Goal: Information Seeking & Learning: Find specific fact

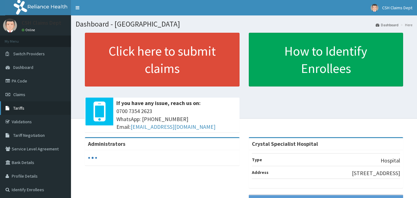
click at [22, 108] on span "Tariffs" at bounding box center [18, 108] width 11 height 6
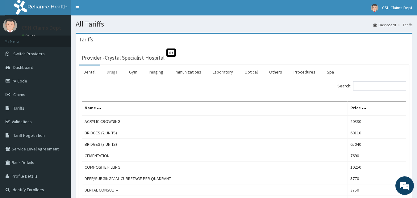
click at [111, 71] on link "Drugs" at bounding box center [112, 72] width 21 height 13
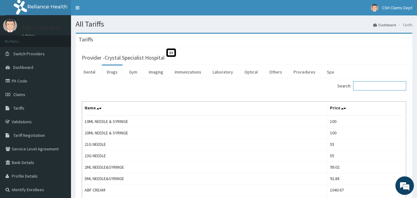
click at [366, 84] on input "Search:" at bounding box center [379, 85] width 53 height 9
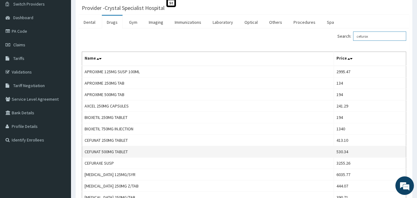
scroll to position [124, 0]
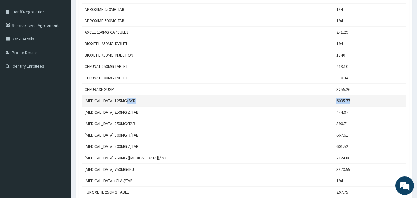
drag, startPoint x: 345, startPoint y: 100, endPoint x: 311, endPoint y: 100, distance: 34.3
click at [311, 100] on tr "CEFUROXIME 125MG/SYR 6035.77" at bounding box center [244, 100] width 324 height 11
copy tr "6035.77"
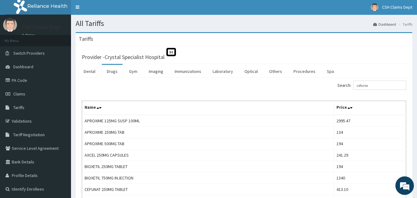
scroll to position [0, 0]
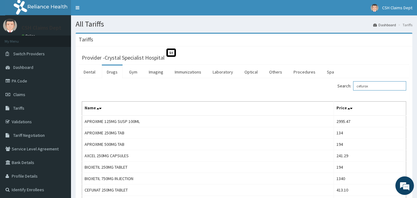
drag, startPoint x: 377, startPoint y: 88, endPoint x: 318, endPoint y: 80, distance: 59.6
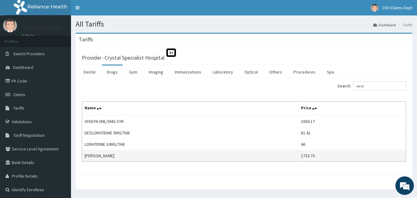
drag, startPoint x: 325, startPoint y: 155, endPoint x: 288, endPoint y: 157, distance: 37.1
click at [288, 157] on tr "LORATIDINE SYRUP 1733.73" at bounding box center [244, 155] width 324 height 11
copy tr "1733.73"
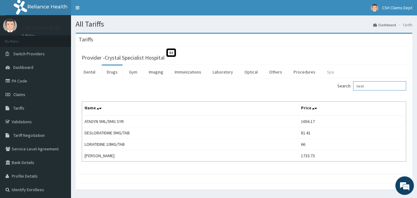
drag, startPoint x: 375, startPoint y: 89, endPoint x: 326, endPoint y: 78, distance: 49.7
click at [326, 78] on div "Dental Drugs Gym Imaging Immunizations Laboratory Optical Others Procedures Spa…" at bounding box center [244, 119] width 331 height 109
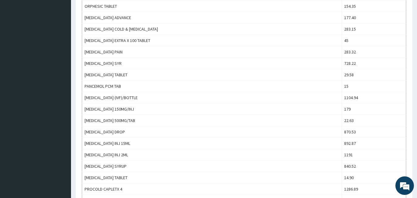
scroll to position [402, 0]
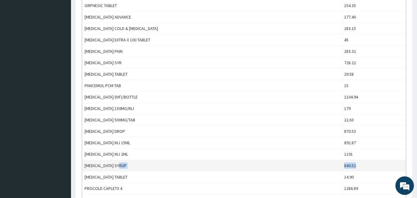
drag, startPoint x: 361, startPoint y: 164, endPoint x: 326, endPoint y: 164, distance: 34.9
click at [326, 164] on tr "PARACETAMOL SYRUP 840.52" at bounding box center [244, 165] width 324 height 11
copy tr "840.52"
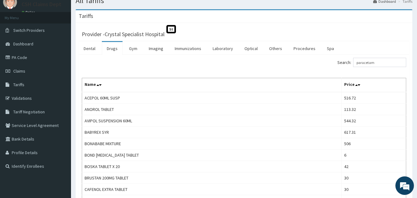
scroll to position [0, 0]
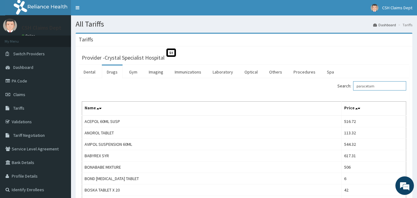
drag, startPoint x: 380, startPoint y: 85, endPoint x: 342, endPoint y: 85, distance: 37.7
click at [342, 85] on div "Search: paracetam" at bounding box center [328, 86] width 158 height 11
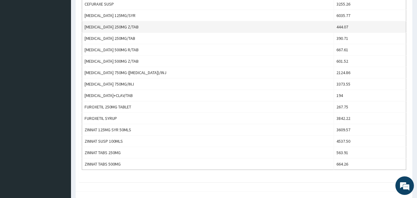
scroll to position [216, 0]
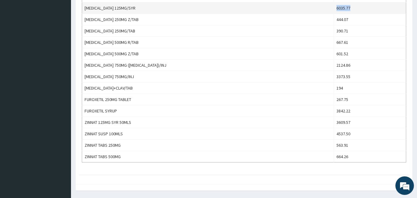
drag, startPoint x: 344, startPoint y: 7, endPoint x: 322, endPoint y: 6, distance: 22.2
click at [334, 6] on td "6035.77" at bounding box center [370, 7] width 72 height 11
copy td "6035.77"
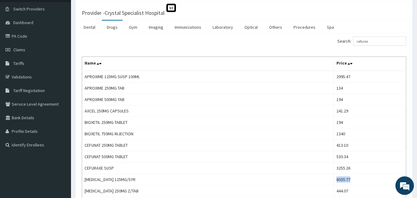
scroll to position [0, 0]
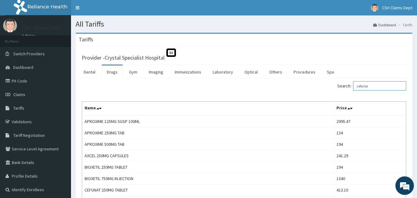
drag, startPoint x: 370, startPoint y: 85, endPoint x: 348, endPoint y: 85, distance: 21.9
click at [348, 85] on label "Search: cefurox" at bounding box center [372, 85] width 69 height 9
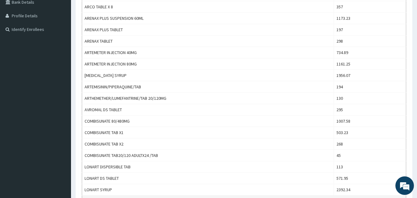
scroll to position [143, 0]
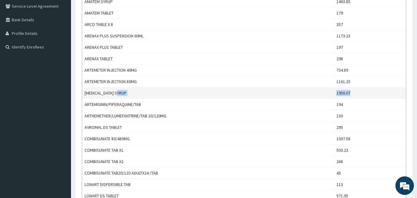
drag, startPoint x: 364, startPoint y: 91, endPoint x: 322, endPoint y: 90, distance: 42.3
click at [322, 90] on tr "ARTEMETHER SYRUP 1956.07" at bounding box center [244, 92] width 324 height 11
copy tr "1956.07"
click at [346, 94] on td "1956.07" at bounding box center [370, 92] width 72 height 11
drag, startPoint x: 357, startPoint y: 90, endPoint x: 332, endPoint y: 92, distance: 24.8
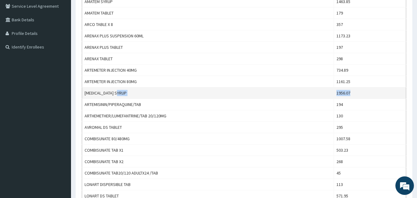
click at [332, 92] on tr "ARTEMETHER SYRUP 1956.07" at bounding box center [244, 92] width 324 height 11
copy tr "1956.07"
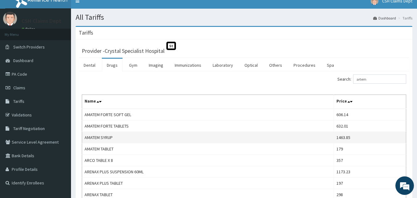
scroll to position [0, 0]
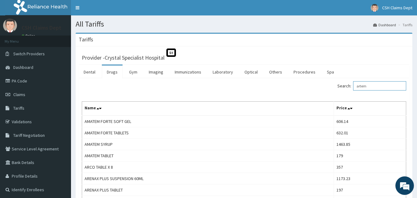
drag, startPoint x: 372, startPoint y: 87, endPoint x: 270, endPoint y: 60, distance: 105.8
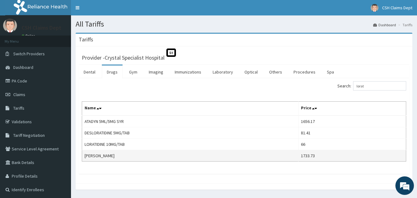
drag, startPoint x: 328, startPoint y: 159, endPoint x: 286, endPoint y: 157, distance: 42.4
click at [286, 157] on tr "LORATIDINE SYRUP 1733.73" at bounding box center [244, 155] width 324 height 11
copy tr "1733.73"
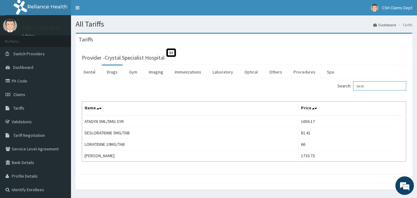
drag, startPoint x: 373, startPoint y: 86, endPoint x: 336, endPoint y: 84, distance: 36.5
click at [336, 84] on div "Search: lorat" at bounding box center [328, 86] width 158 height 11
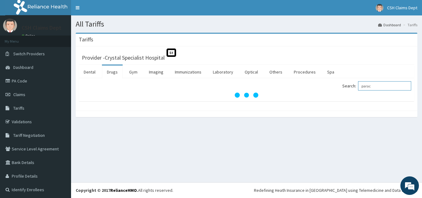
type input "parac"
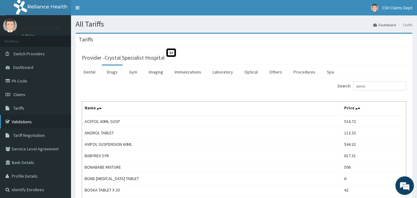
click at [20, 117] on link "Validations" at bounding box center [35, 122] width 71 height 14
click at [19, 122] on link "Validations" at bounding box center [35, 122] width 71 height 14
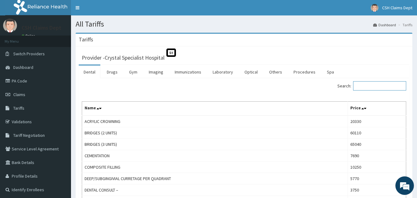
drag, startPoint x: 382, startPoint y: 87, endPoint x: 373, endPoint y: 84, distance: 9.9
click at [376, 85] on input "Search:" at bounding box center [379, 85] width 53 height 9
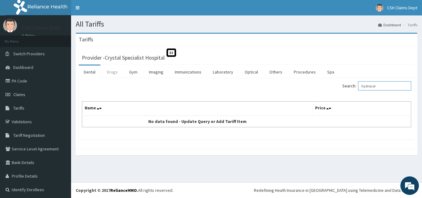
type input "hydrocor"
click at [116, 69] on link "Drugs" at bounding box center [112, 72] width 21 height 13
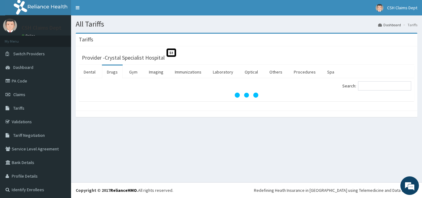
click at [358, 88] on label "Search:" at bounding box center [376, 85] width 69 height 9
click at [358, 88] on input "Search:" at bounding box center [384, 85] width 53 height 9
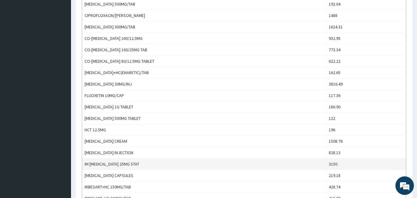
scroll to position [390, 0]
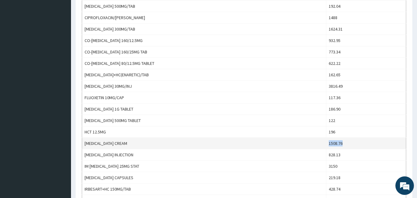
drag, startPoint x: 354, startPoint y: 144, endPoint x: 318, endPoint y: 141, distance: 36.6
click at [318, 141] on tr "[MEDICAL_DATA] CREAM 1508.76" at bounding box center [244, 143] width 324 height 11
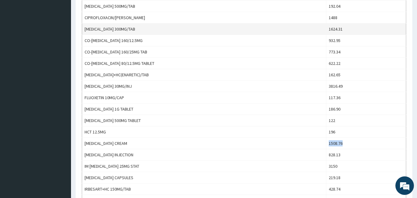
copy tr "1508.76"
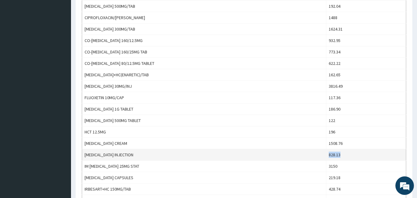
drag, startPoint x: 357, startPoint y: 156, endPoint x: 325, endPoint y: 149, distance: 32.9
click at [325, 149] on tr "[MEDICAL_DATA] INJECTION 828.13" at bounding box center [244, 154] width 324 height 11
copy tr "828.13"
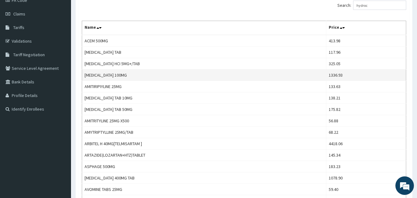
scroll to position [0, 0]
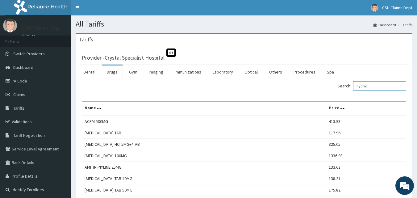
drag, startPoint x: 368, startPoint y: 84, endPoint x: 342, endPoint y: 81, distance: 26.1
click at [342, 81] on div "Search: hydroc" at bounding box center [328, 86] width 158 height 11
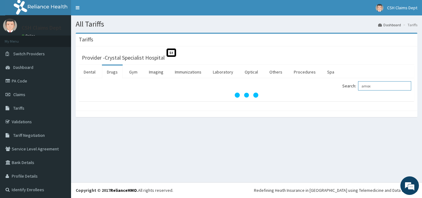
type input "amox"
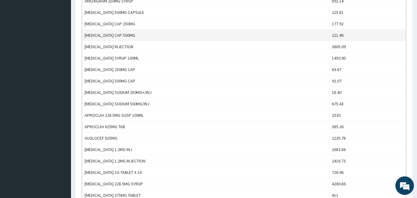
scroll to position [309, 0]
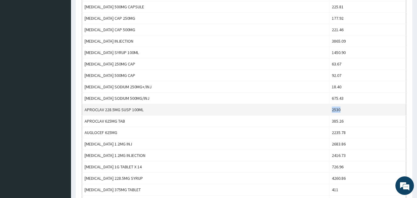
drag, startPoint x: 351, startPoint y: 111, endPoint x: 311, endPoint y: 108, distance: 40.9
click at [311, 108] on tr "APROCLAV 228.5MG SUSP 100ML 2530" at bounding box center [244, 109] width 324 height 11
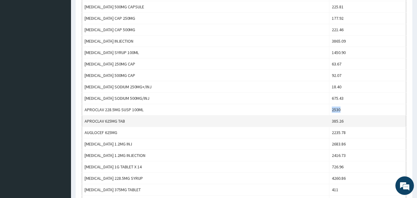
copy tr "2530"
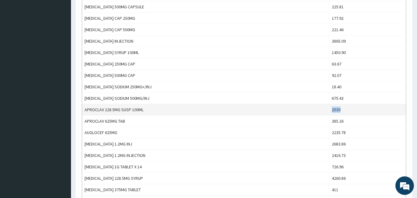
click at [334, 114] on td "2530" at bounding box center [367, 109] width 77 height 11
drag, startPoint x: 349, startPoint y: 108, endPoint x: 318, endPoint y: 109, distance: 31.2
click at [318, 109] on tr "APROCLAV 228.5MG SUSP 100ML 2530" at bounding box center [244, 109] width 324 height 11
copy tr "2530"
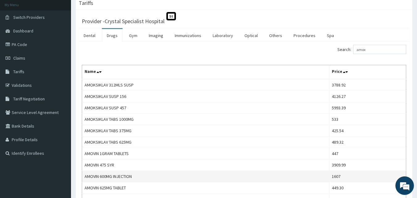
scroll to position [0, 0]
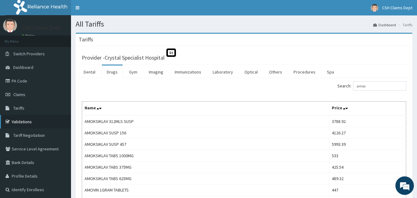
click at [36, 121] on link "Validations" at bounding box center [35, 122] width 71 height 14
